Goal: Information Seeking & Learning: Learn about a topic

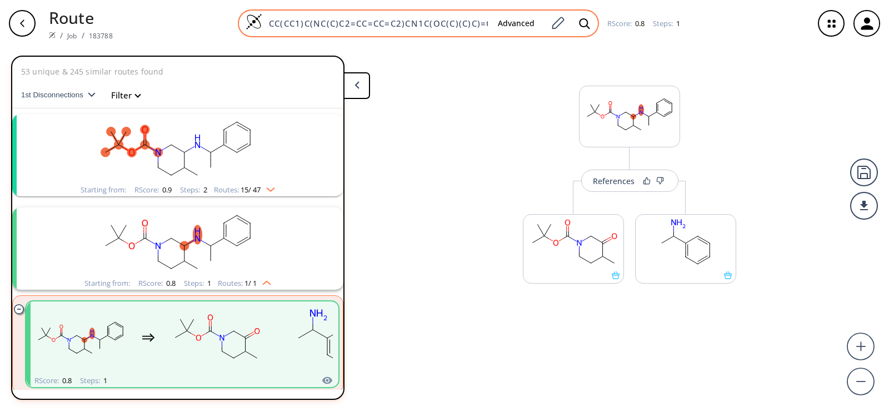
scroll to position [26, 0]
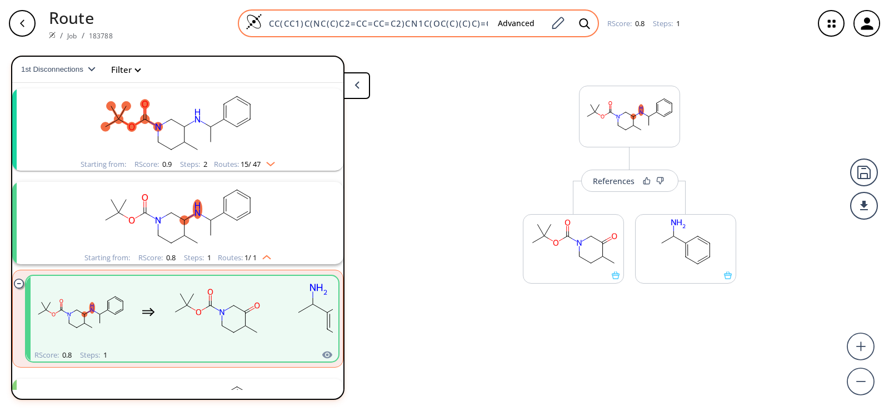
click at [443, 23] on input "CC(CC1)C(NC(C)C2=CC=CC=C2)CN1C(OC(C)(C)C)=O" at bounding box center [375, 23] width 227 height 11
paste input "CC(OC(N1CCCC(OS(C2=CC=C(C)C=C2)(=O)=O)C1)=O)(C)C"
type input "CC(OC(N1CCCC(OS(C2=CC=C(C)C=C2)(=O)=O)C1)=O)(C)C"
click at [584, 23] on icon at bounding box center [584, 24] width 11 height 12
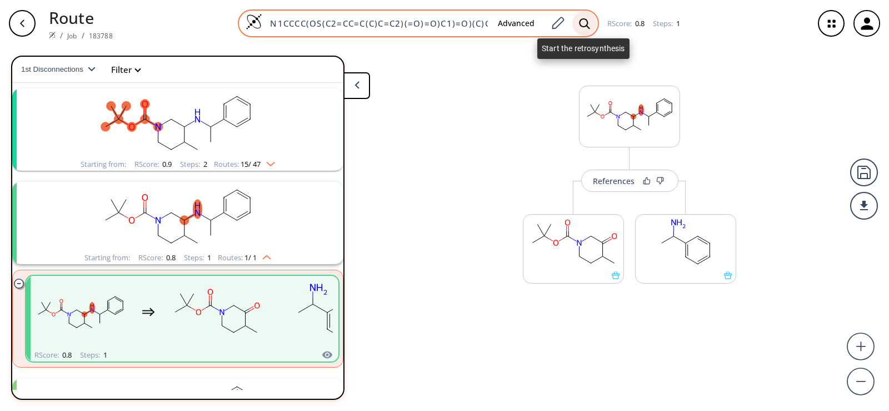
scroll to position [0, 31]
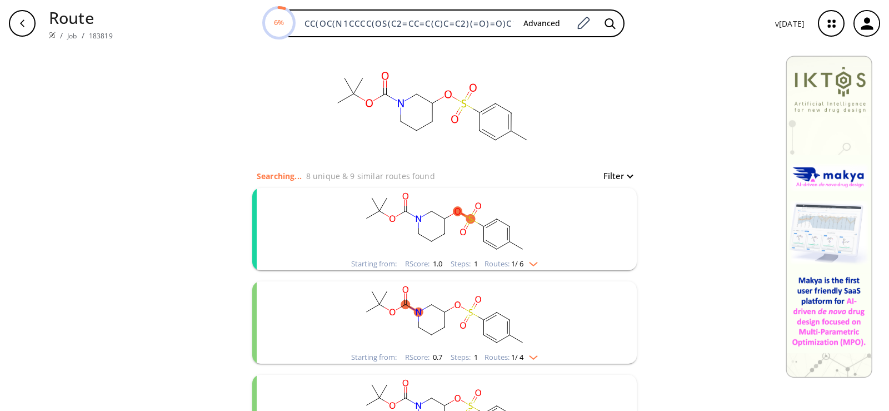
click at [431, 242] on ellipse "clusters" at bounding box center [431, 241] width 9 height 9
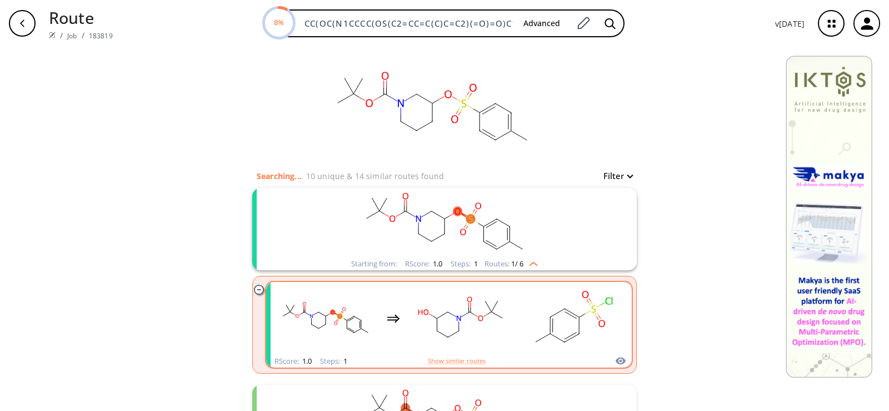
click at [452, 322] on rect "clusters" at bounding box center [461, 317] width 100 height 69
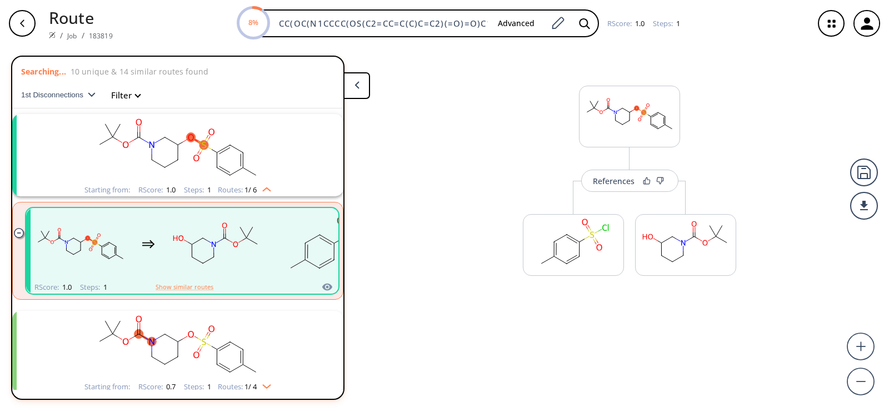
scroll to position [26, 0]
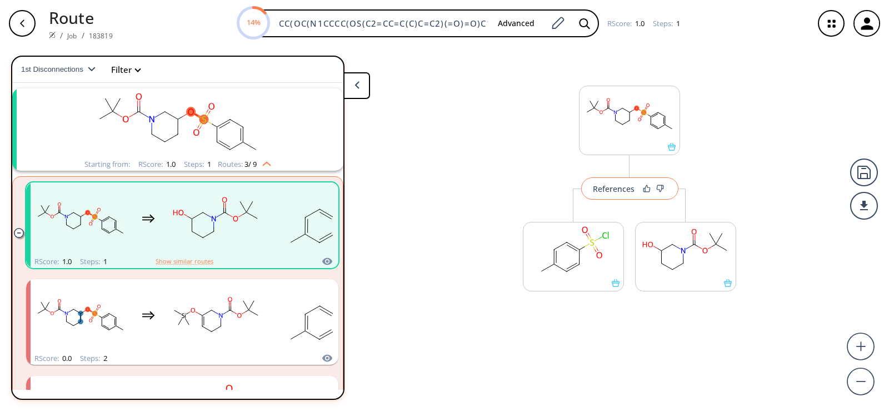
click at [610, 190] on div "References" at bounding box center [614, 188] width 42 height 7
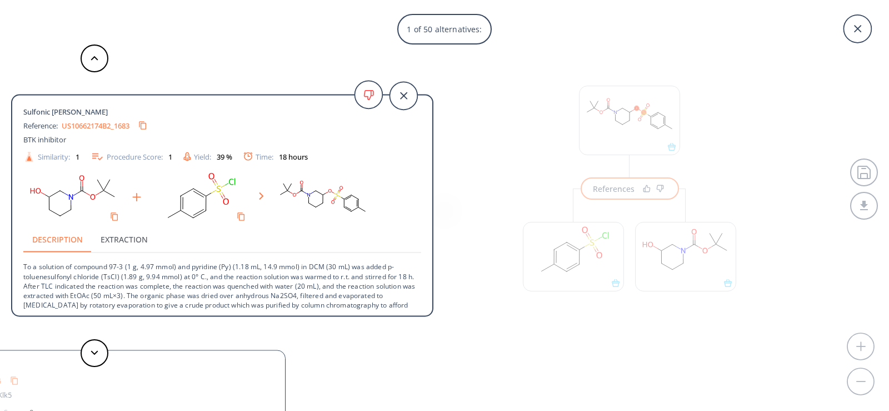
click at [105, 125] on link "US10662174B2_1683" at bounding box center [96, 125] width 68 height 7
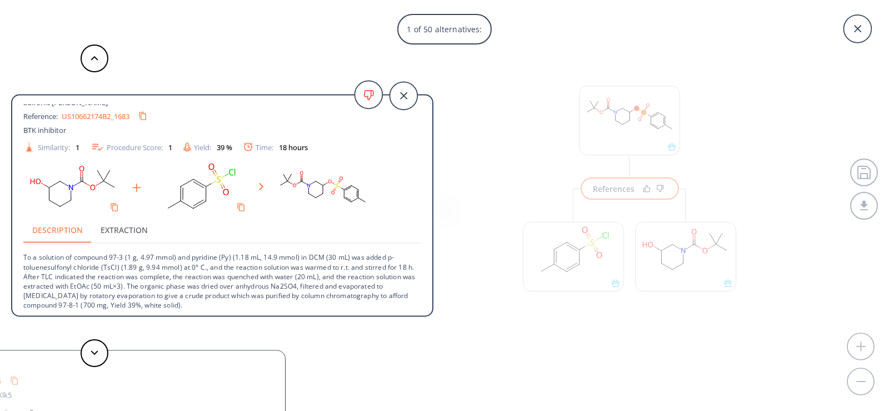
scroll to position [11, 0]
click at [96, 352] on polygon at bounding box center [94, 352] width 7 height 4
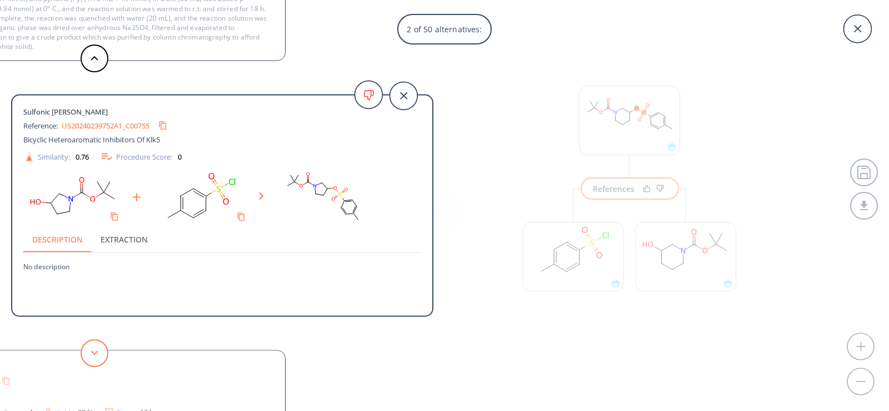
click at [96, 352] on polygon at bounding box center [94, 352] width 7 height 4
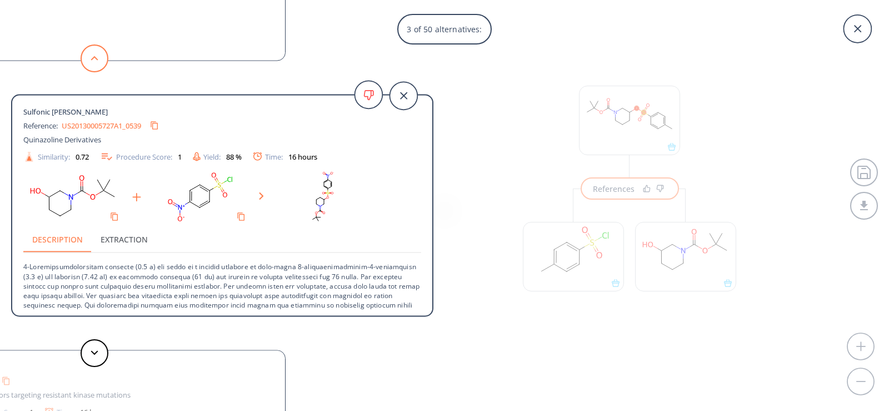
click at [90, 58] on button at bounding box center [95, 58] width 28 height 28
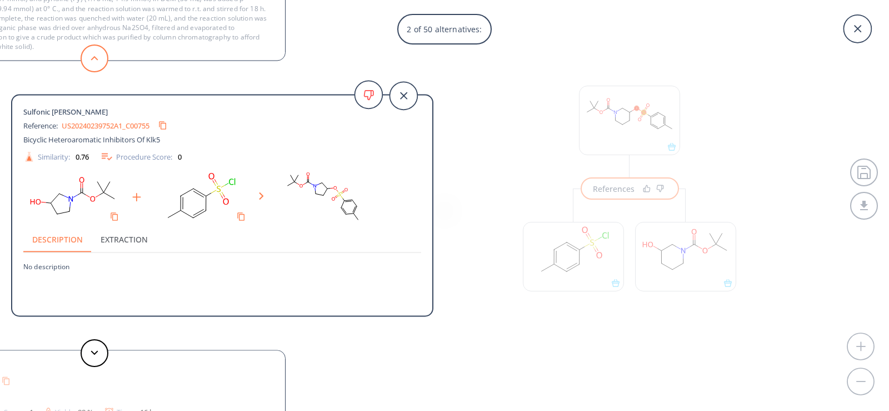
click at [90, 58] on button at bounding box center [95, 58] width 28 height 28
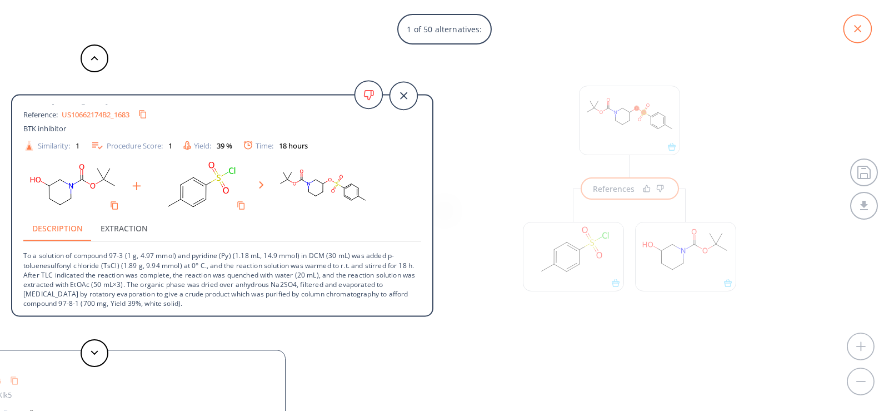
click at [849, 28] on icon at bounding box center [858, 29] width 28 height 28
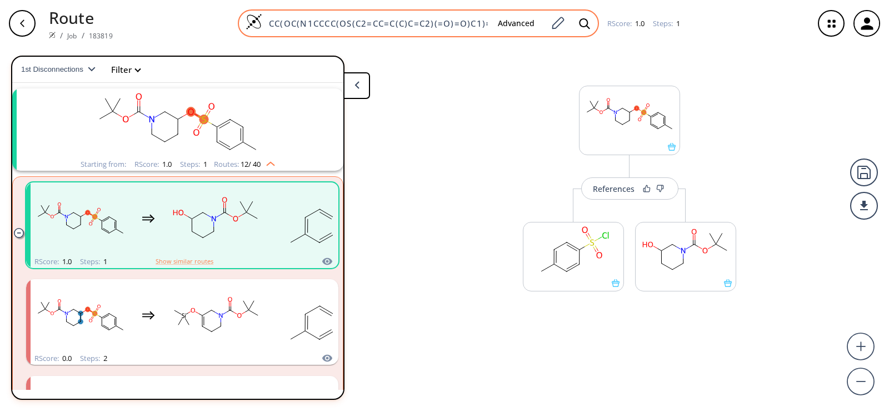
click at [475, 23] on input "CC(OC(N1CCCC(OS(C2=CC=C(C)C=C2)(=O)=O)C1)=O)(C)C" at bounding box center [375, 23] width 227 height 11
click at [557, 22] on icon at bounding box center [557, 23] width 15 height 14
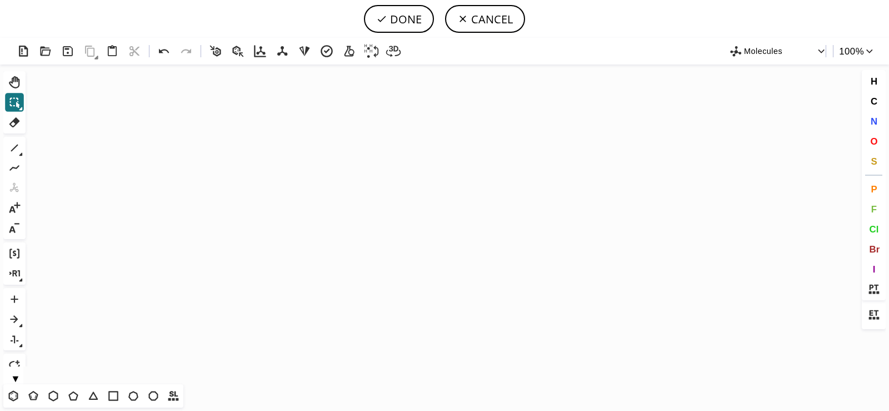
scroll to position [329, 5]
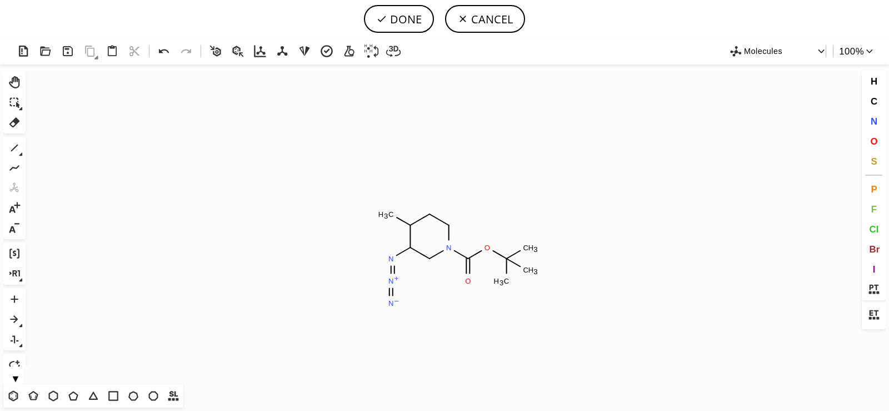
click at [459, 258] on icon "Created with [PERSON_NAME] 2.3.0 C H 3 N N + N – N O C H 3 C H 3 C H 3 O" at bounding box center [444, 224] width 829 height 320
click at [401, 23] on button "DONE" at bounding box center [399, 19] width 70 height 28
type input "CC1C(CN(C(=O)OC(C)(C)C)CC1)N=[N+]=[N-]"
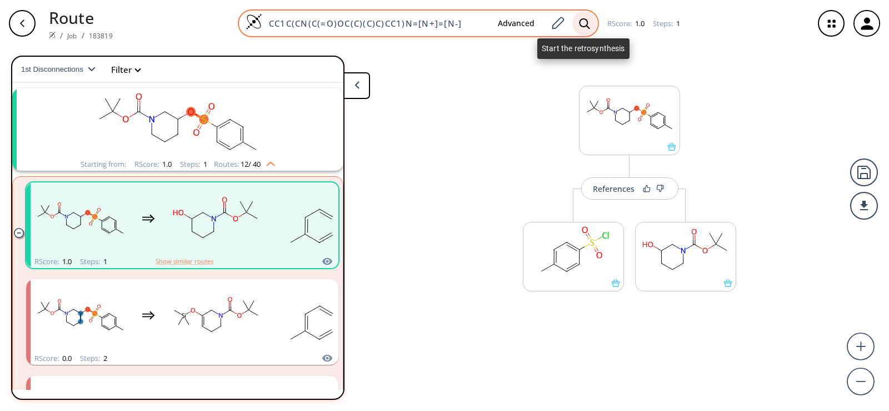
click at [581, 25] on icon at bounding box center [584, 24] width 11 height 12
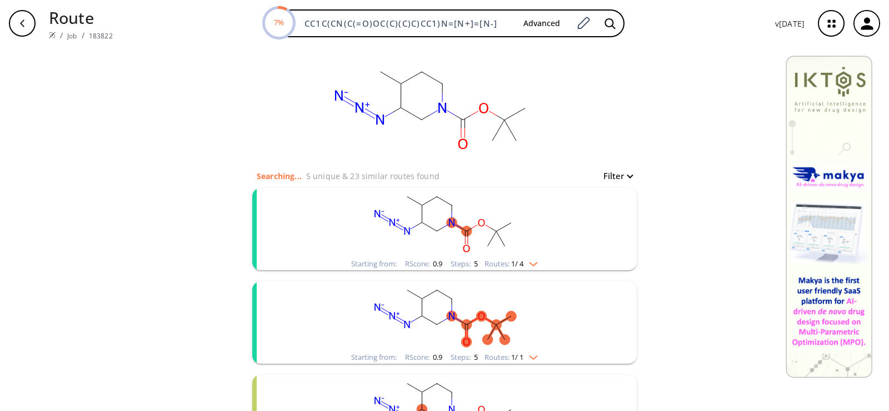
click at [460, 226] on rect "clusters" at bounding box center [444, 222] width 289 height 69
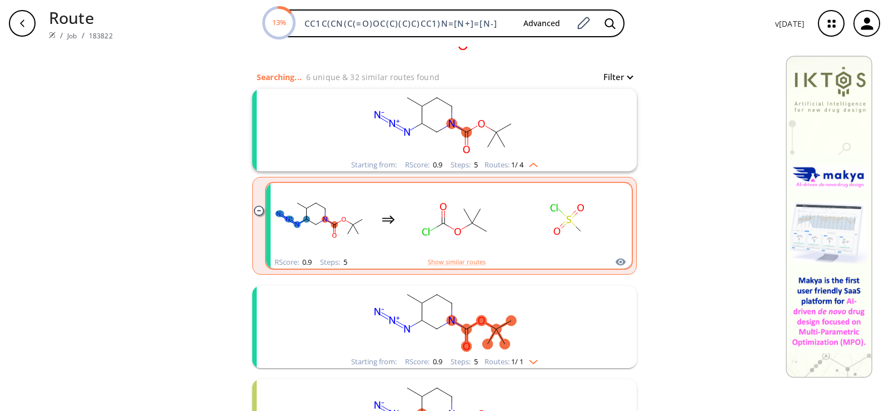
scroll to position [111, 0]
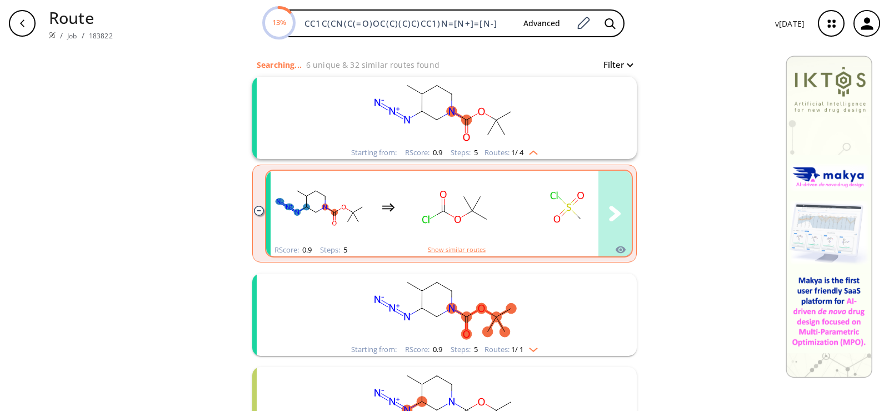
click at [451, 211] on rect "clusters" at bounding box center [456, 206] width 100 height 69
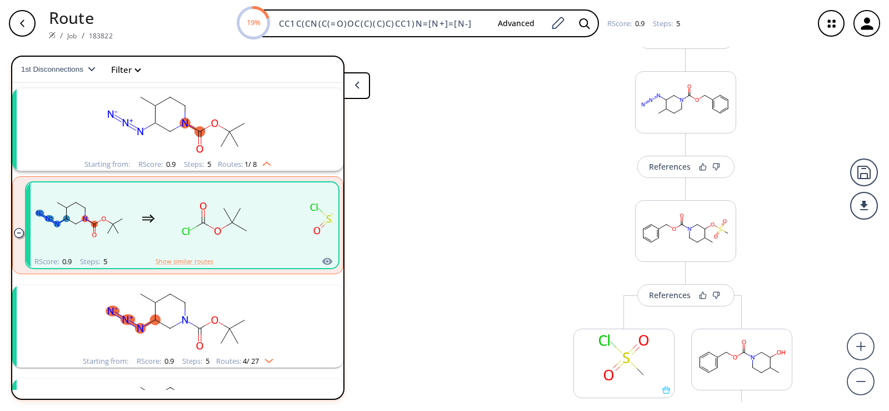
scroll to position [307, 0]
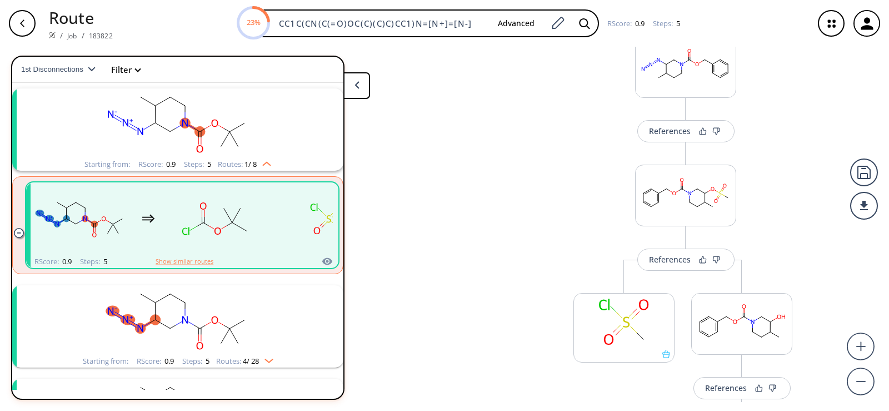
click at [149, 340] on rect "clusters" at bounding box center [177, 319] width 289 height 69
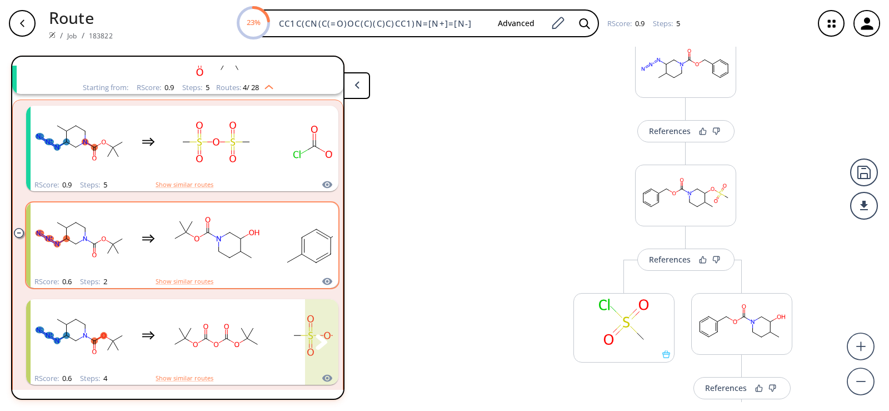
scroll to position [303, 0]
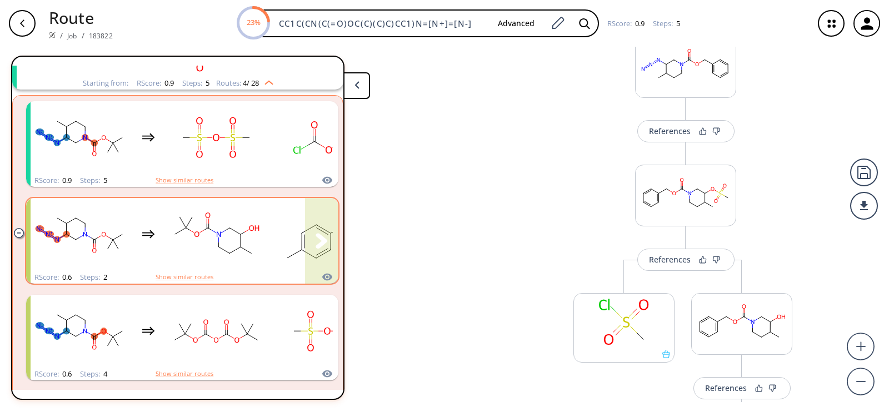
click at [175, 239] on rect "clusters" at bounding box center [216, 234] width 100 height 69
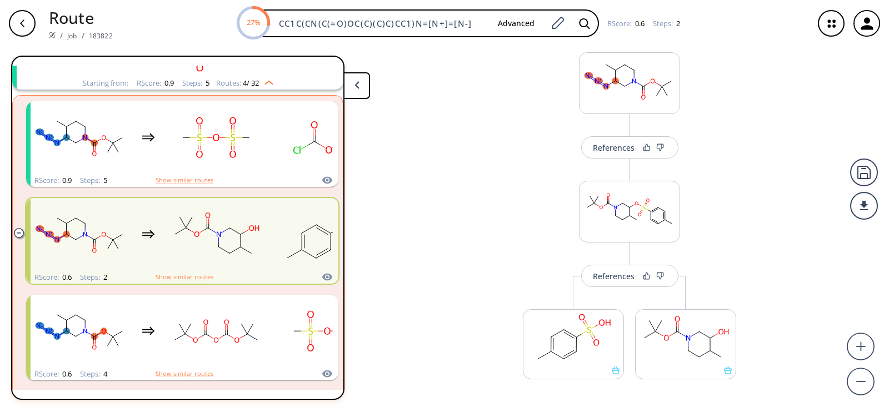
scroll to position [14, 0]
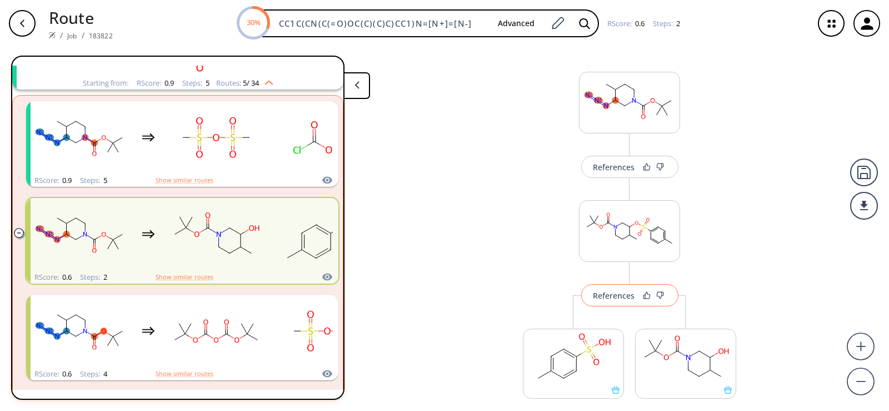
click at [614, 298] on div "References" at bounding box center [614, 295] width 42 height 7
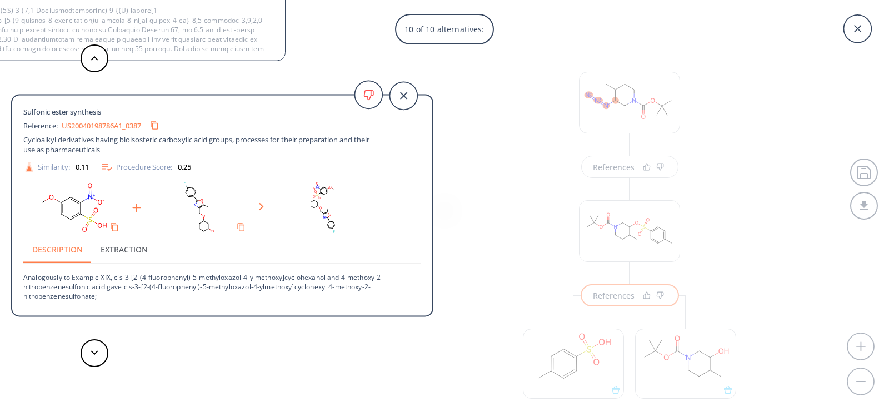
drag, startPoint x: 474, startPoint y: 287, endPoint x: 513, endPoint y: 280, distance: 40.0
click at [482, 284] on div "10 of 10 alternatives: Sulfonic ester synthesis Reference: US20230145336A1_C003…" at bounding box center [444, 205] width 889 height 411
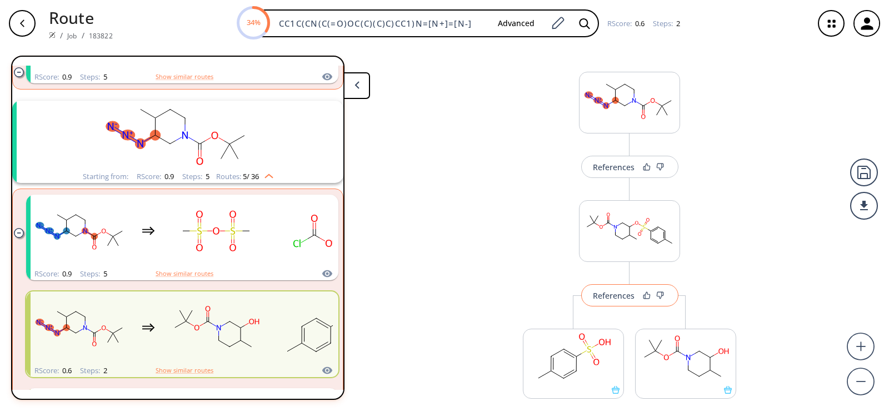
click at [593, 295] on div "References" at bounding box center [614, 295] width 42 height 7
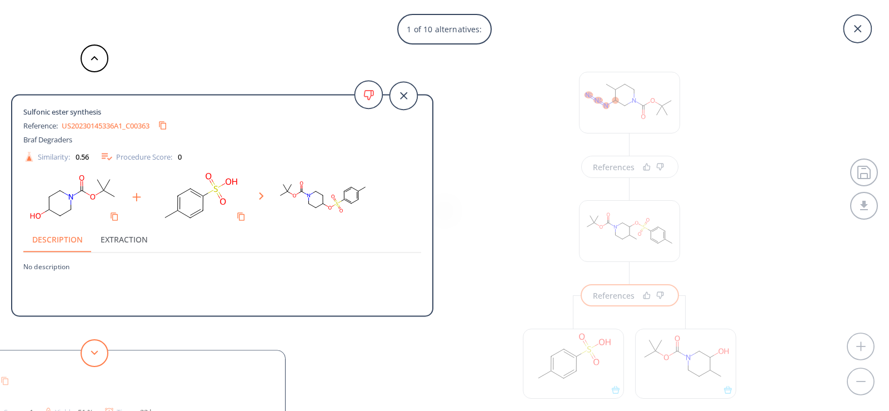
click at [94, 353] on polygon at bounding box center [94, 352] width 7 height 4
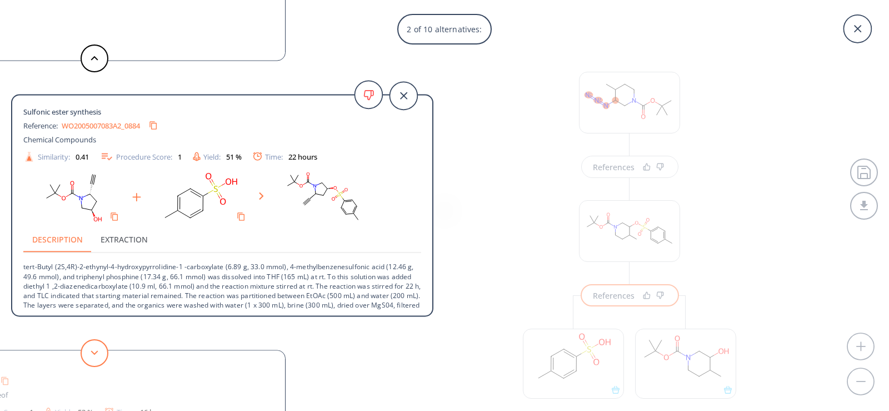
click at [92, 352] on polygon at bounding box center [94, 352] width 7 height 4
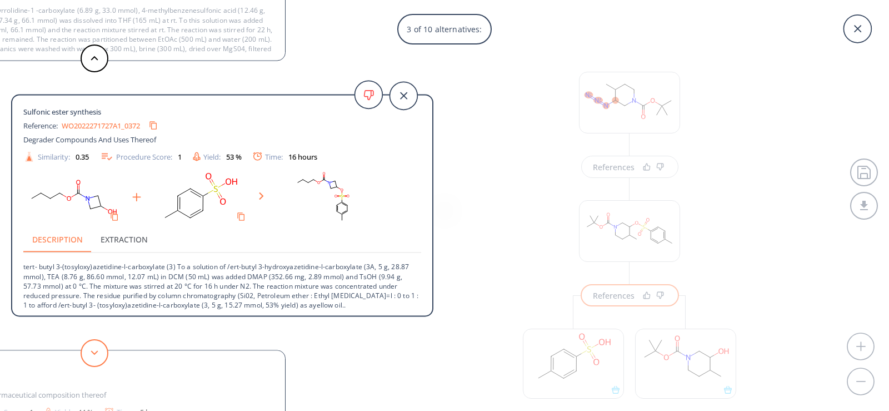
click at [88, 347] on button at bounding box center [95, 353] width 28 height 28
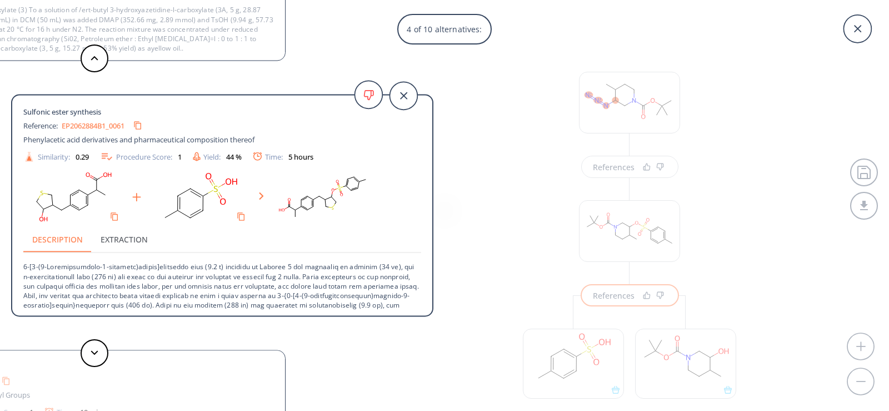
click at [500, 229] on div "4 of 10 alternatives: Sulfonic ester synthesis Reference: US20230145336A1_C0036…" at bounding box center [444, 205] width 889 height 411
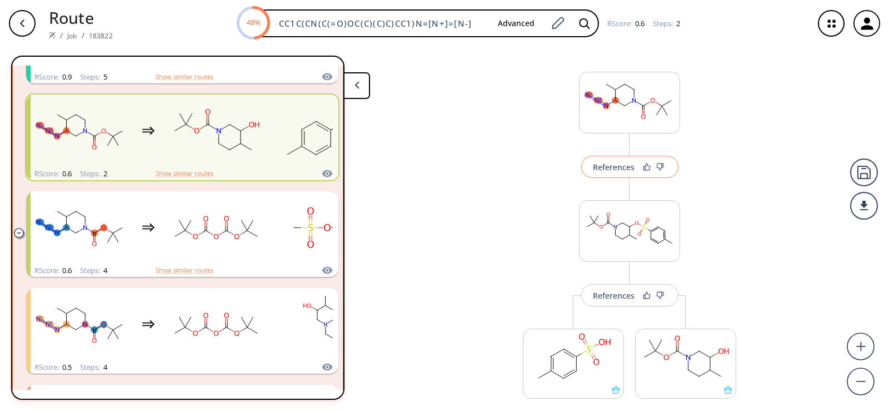
click at [607, 166] on div "References" at bounding box center [614, 166] width 42 height 7
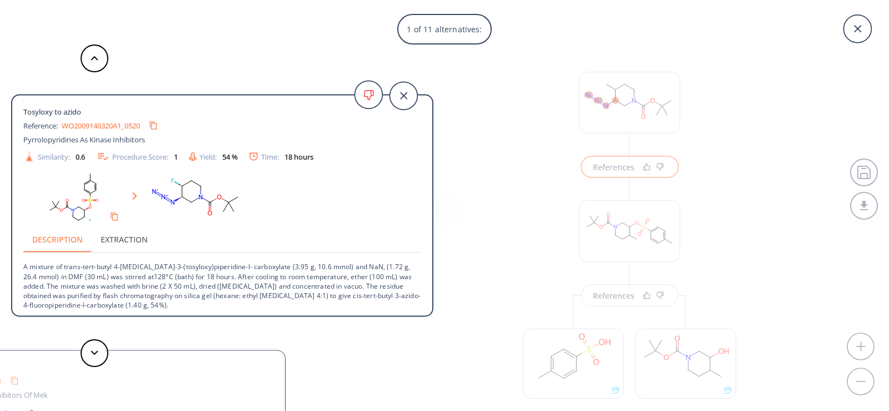
scroll to position [2, 0]
click at [87, 352] on button at bounding box center [95, 353] width 28 height 28
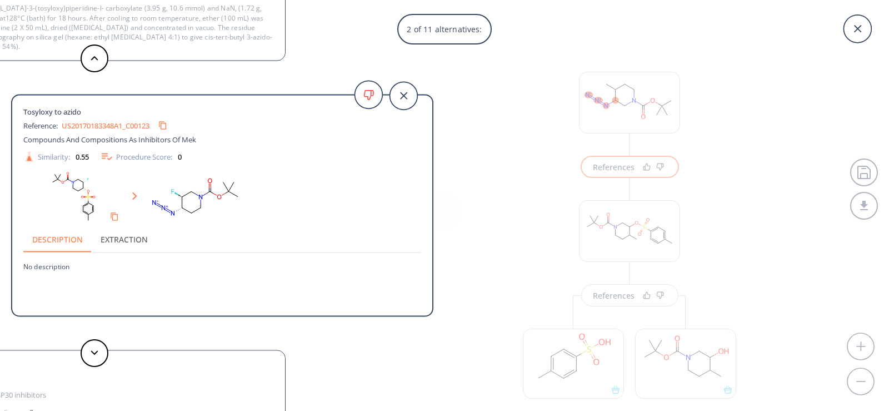
click at [124, 126] on link "US20170183348A1_C00123" at bounding box center [106, 125] width 88 height 7
